Goal: Information Seeking & Learning: Compare options

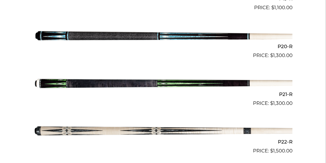
scroll to position [1014, 0]
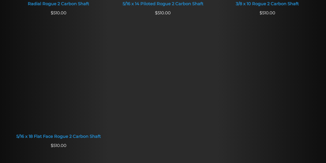
scroll to position [348, 0]
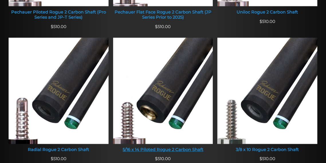
click at [165, 76] on img at bounding box center [163, 91] width 100 height 106
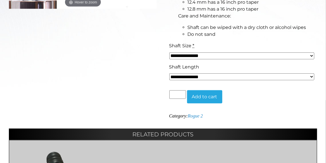
scroll to position [250, 0]
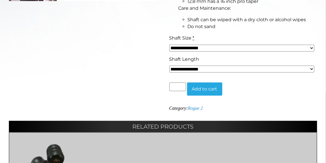
click at [197, 68] on select "**********" at bounding box center [242, 69] width 145 height 7
select select "*****"
click at [170, 66] on select "**********" at bounding box center [242, 69] width 145 height 7
click at [181, 48] on select "**********" at bounding box center [242, 48] width 145 height 7
select select "*****"
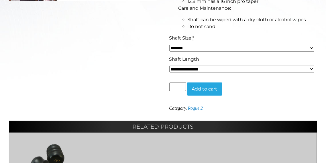
click at [170, 45] on select "**********" at bounding box center [242, 48] width 145 height 7
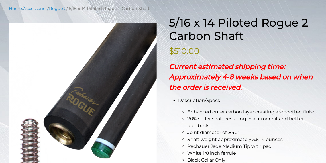
scroll to position [70, 0]
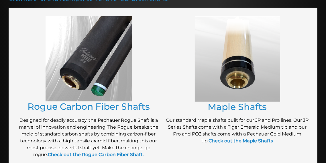
scroll to position [109, 0]
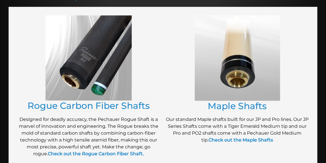
click at [235, 72] on img at bounding box center [237, 57] width 85 height 85
click at [226, 69] on img at bounding box center [237, 57] width 85 height 85
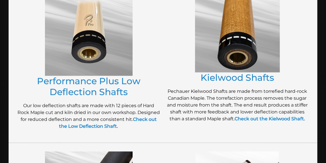
scroll to position [286, 0]
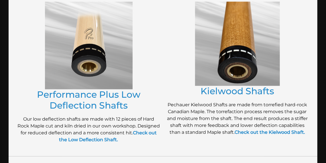
click at [245, 60] on img at bounding box center [237, 44] width 85 height 84
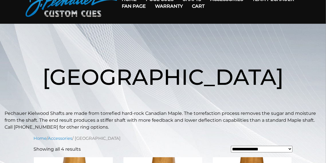
scroll to position [31, 0]
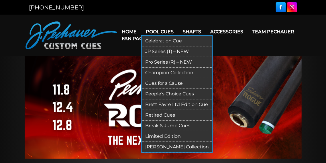
click at [159, 30] on link "Pool Cues" at bounding box center [159, 31] width 37 height 15
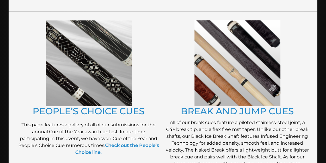
scroll to position [470, 0]
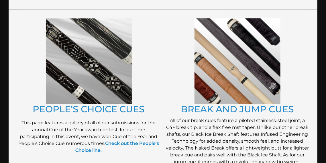
click at [110, 45] on img at bounding box center [89, 61] width 86 height 86
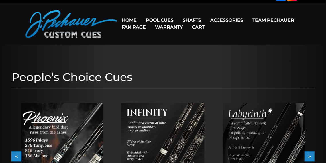
scroll to position [15, 0]
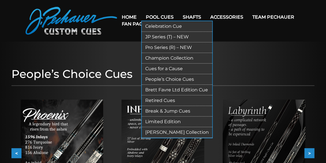
click at [162, 46] on link "Pro Series (R) – NEW" at bounding box center [177, 47] width 71 height 11
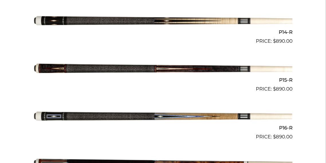
scroll to position [823, 0]
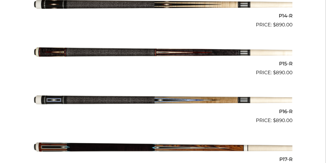
click at [160, 50] on img at bounding box center [163, 52] width 259 height 43
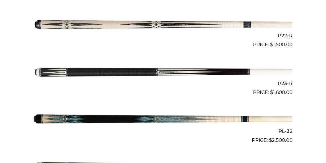
scroll to position [1189, 0]
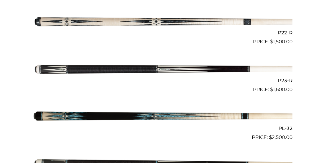
click at [165, 67] on img at bounding box center [163, 69] width 259 height 43
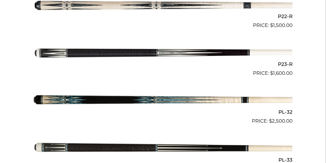
scroll to position [1104, 0]
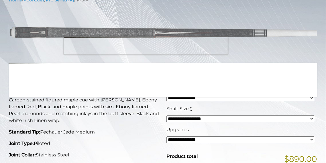
scroll to position [81, 0]
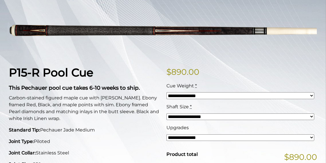
click at [183, 116] on select "**********" at bounding box center [241, 117] width 148 height 7
click at [137, 71] on h1 "P15-R Pool Cue" at bounding box center [84, 72] width 151 height 13
click at [185, 116] on select "**********" at bounding box center [241, 117] width 148 height 7
select select "*****"
click at [167, 114] on select "**********" at bounding box center [241, 117] width 148 height 7
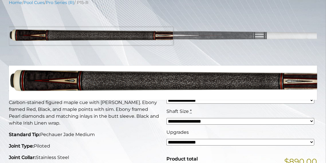
scroll to position [74, 0]
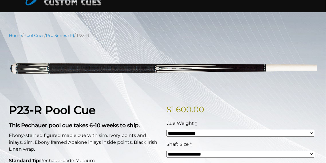
scroll to position [77, 0]
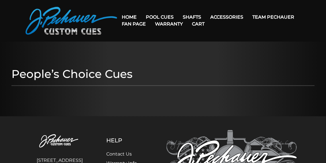
scroll to position [15, 0]
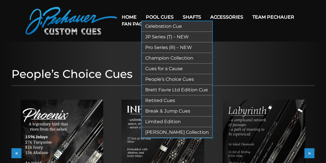
click at [159, 57] on link "Champion Collection" at bounding box center [177, 58] width 71 height 11
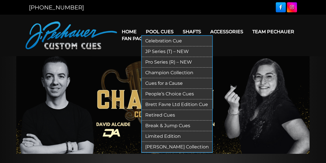
click at [167, 93] on link "People’s Choice Cues" at bounding box center [177, 94] width 71 height 11
click at [160, 105] on link "Brett Favre Ltd Edition Cue" at bounding box center [177, 105] width 71 height 11
click at [155, 105] on link "Brett Favre Ltd Edition Cue" at bounding box center [177, 105] width 71 height 11
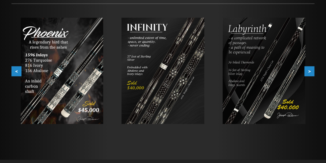
scroll to position [103, 0]
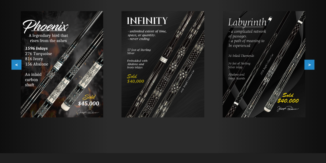
click at [310, 63] on button ">" at bounding box center [310, 65] width 10 height 10
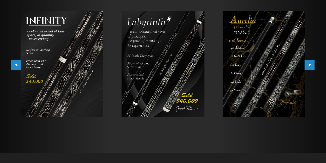
click at [309, 62] on button ">" at bounding box center [310, 65] width 10 height 10
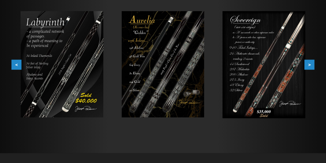
click at [309, 62] on button ">" at bounding box center [310, 65] width 10 height 10
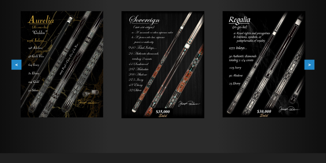
click at [309, 62] on button ">" at bounding box center [310, 65] width 10 height 10
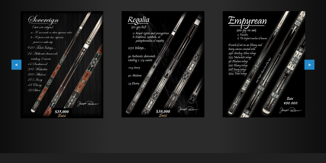
click at [309, 62] on button ">" at bounding box center [310, 65] width 10 height 10
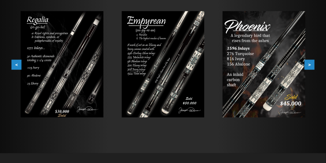
click at [310, 65] on button ">" at bounding box center [310, 65] width 10 height 10
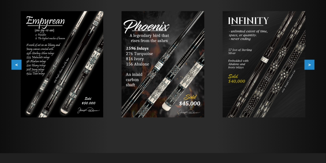
click at [310, 65] on button ">" at bounding box center [310, 65] width 10 height 10
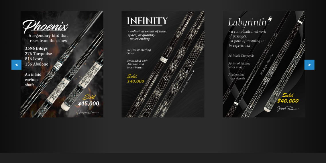
click at [310, 65] on button ">" at bounding box center [310, 65] width 10 height 10
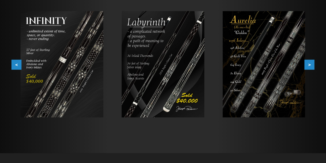
click at [310, 65] on button ">" at bounding box center [310, 65] width 10 height 10
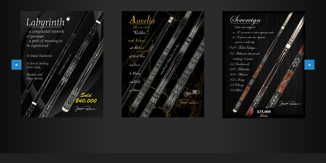
click at [310, 65] on button ">" at bounding box center [310, 65] width 10 height 10
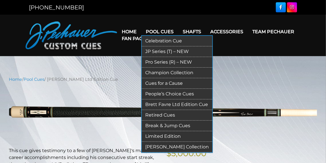
click at [159, 135] on link "Limited Edition" at bounding box center [177, 136] width 71 height 11
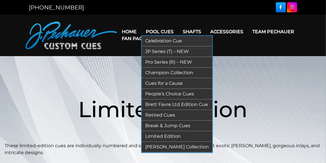
click at [167, 148] on link "[PERSON_NAME] Collection" at bounding box center [177, 147] width 71 height 11
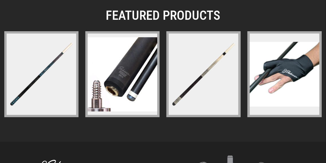
scroll to position [906, 0]
